Goal: Task Accomplishment & Management: Manage account settings

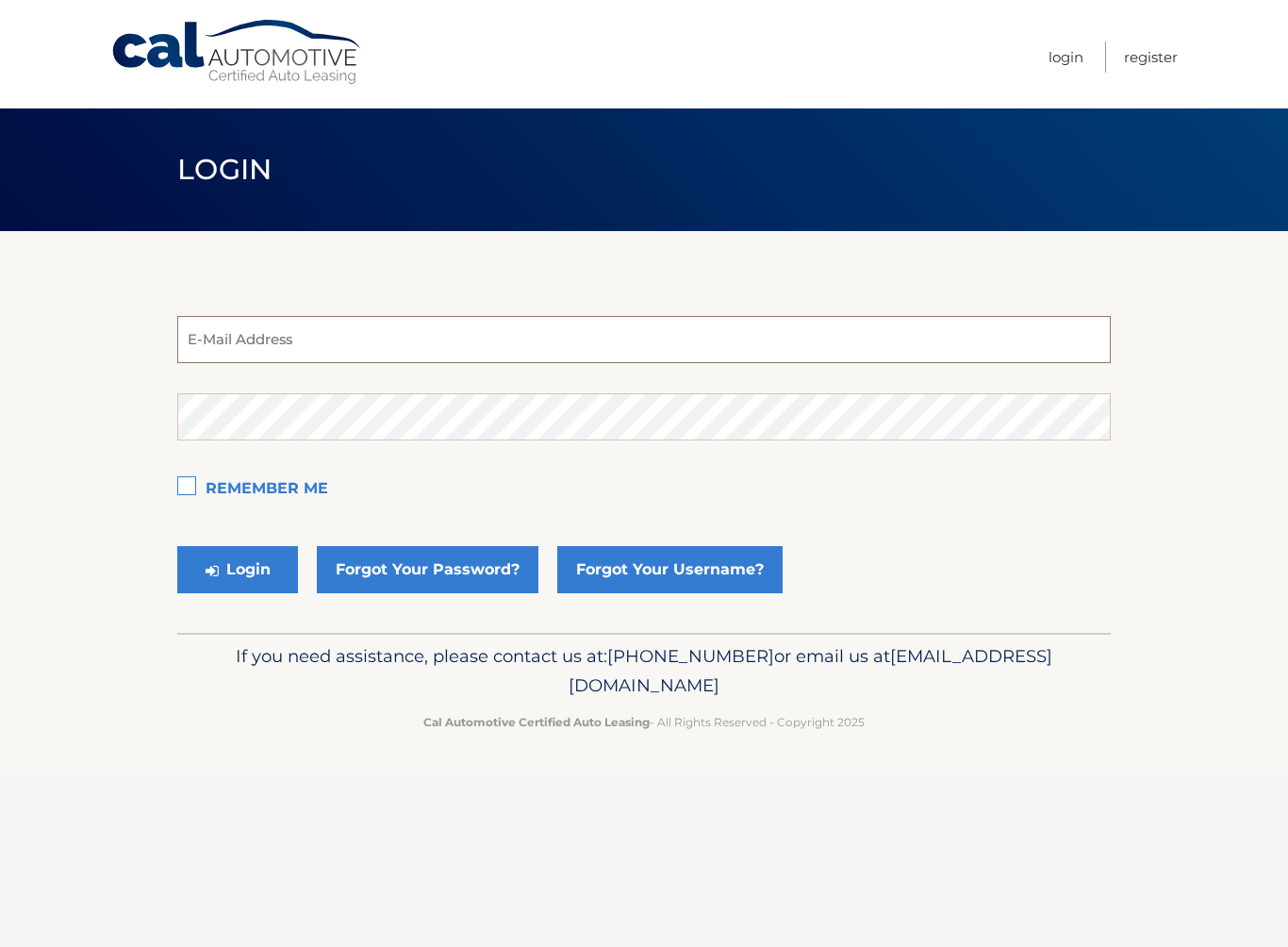
click at [396, 332] on input "email" at bounding box center [644, 339] width 934 height 47
click at [724, 344] on input "email" at bounding box center [644, 339] width 934 height 47
type input "[EMAIL_ADDRESS][DOMAIN_NAME]"
click at [237, 569] on button "Login" at bounding box center [237, 569] width 121 height 47
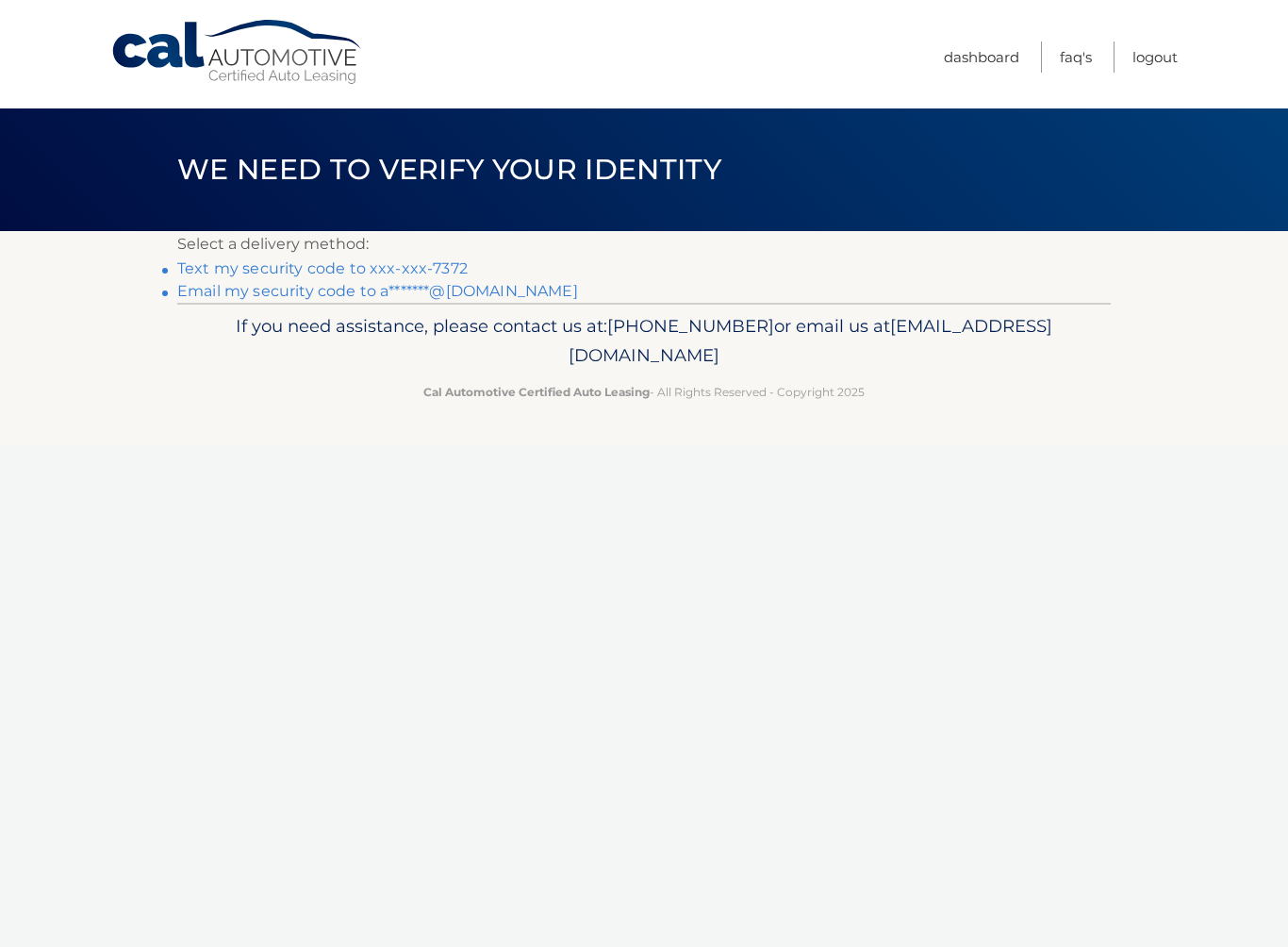
click at [446, 269] on link "Text my security code to xxx-xxx-7372" at bounding box center [322, 268] width 290 height 18
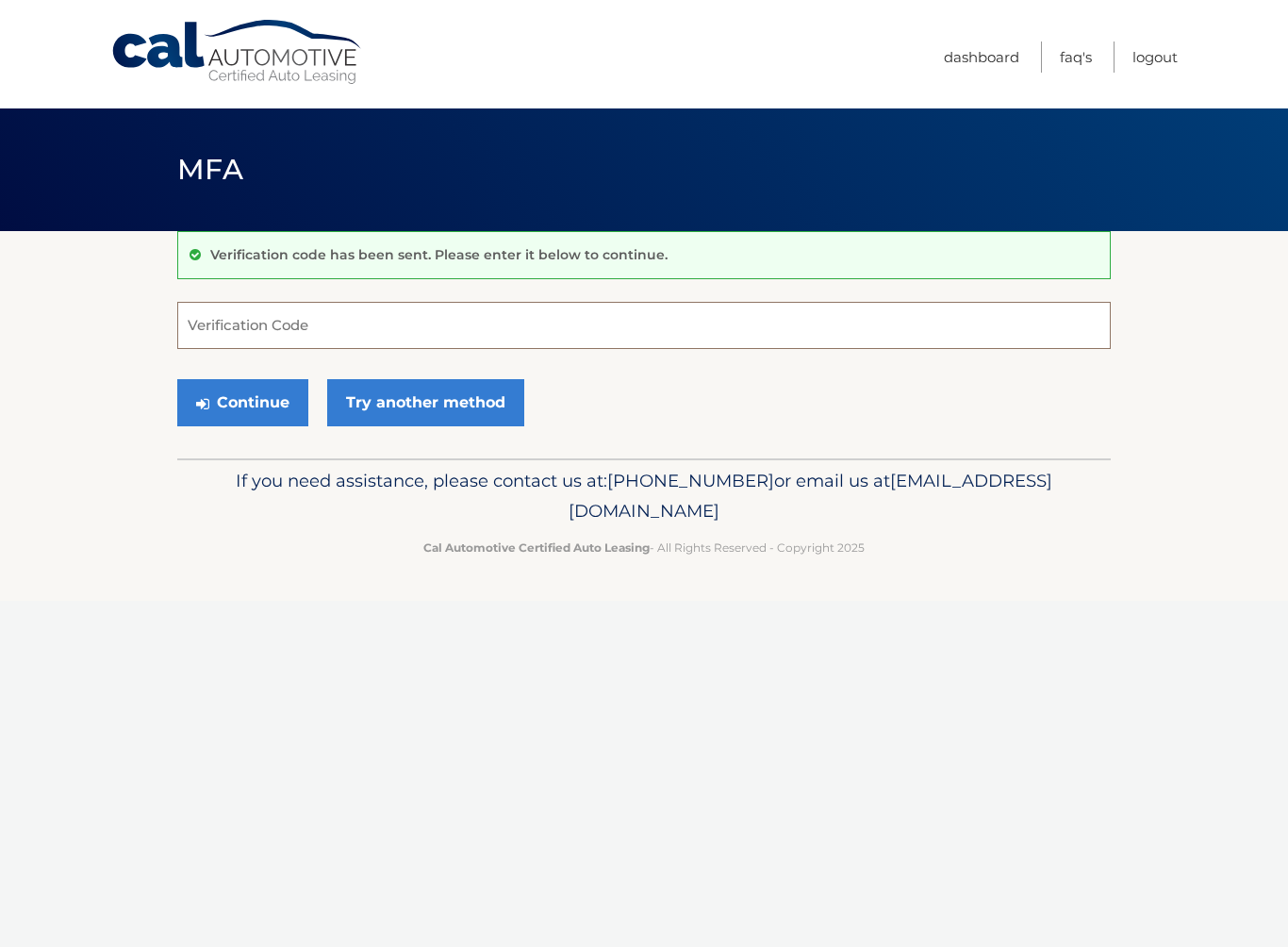
click at [695, 304] on input "Verification Code" at bounding box center [644, 325] width 934 height 47
type input "621326"
click at [242, 402] on button "Continue" at bounding box center [243, 402] width 132 height 47
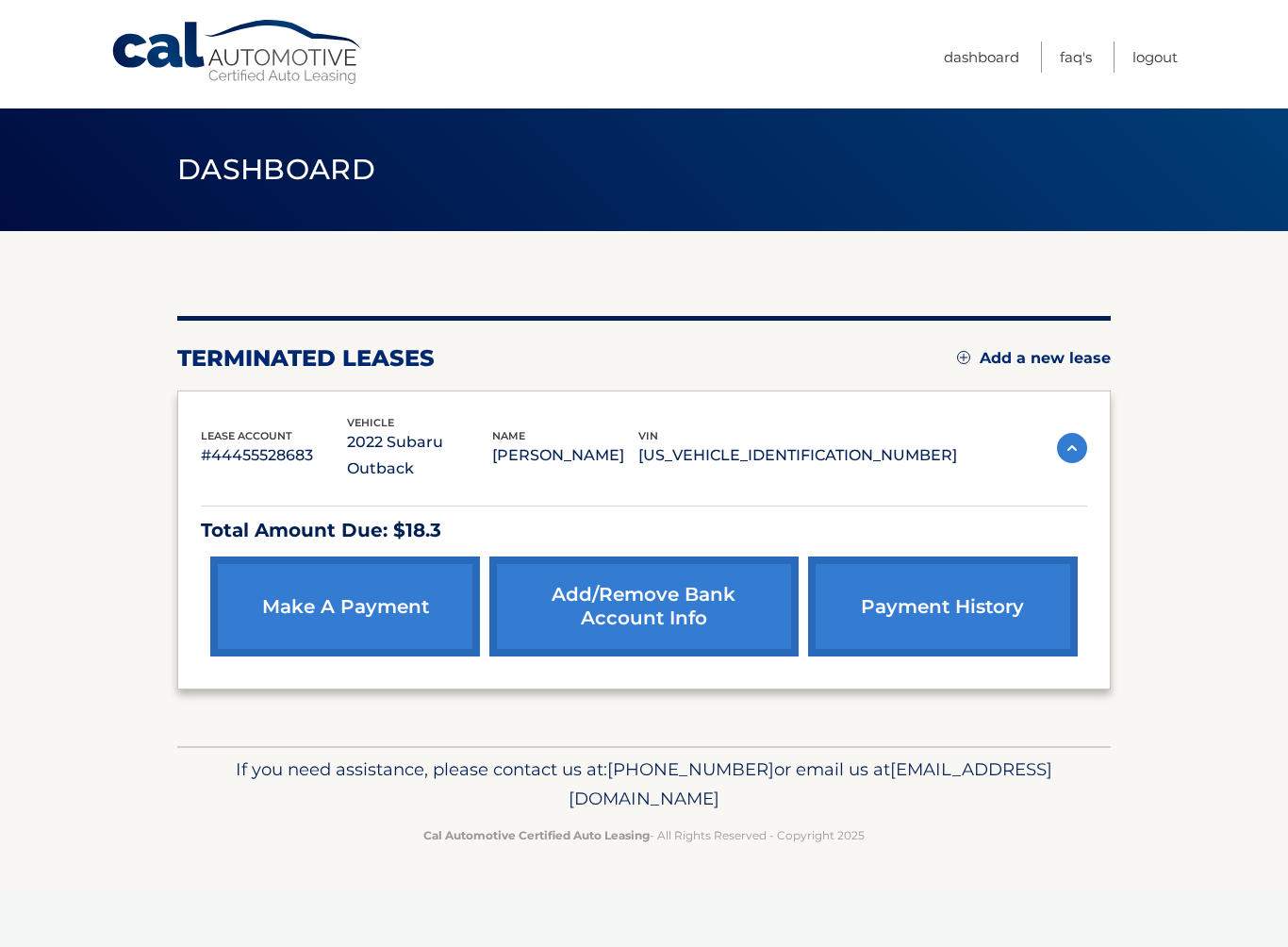
click at [1163, 63] on link "Logout" at bounding box center [1154, 57] width 45 height 31
